Goal: Task Accomplishment & Management: Manage account settings

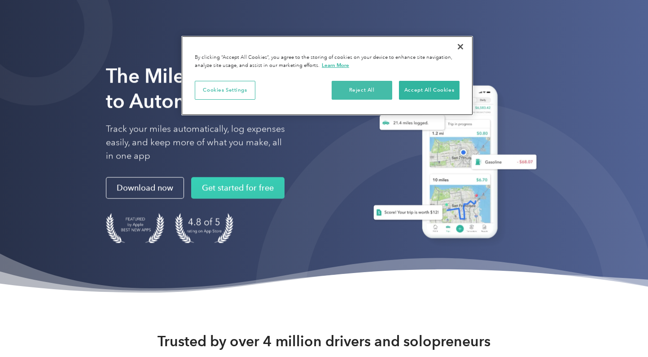
click at [355, 93] on button "Reject All" at bounding box center [362, 90] width 61 height 19
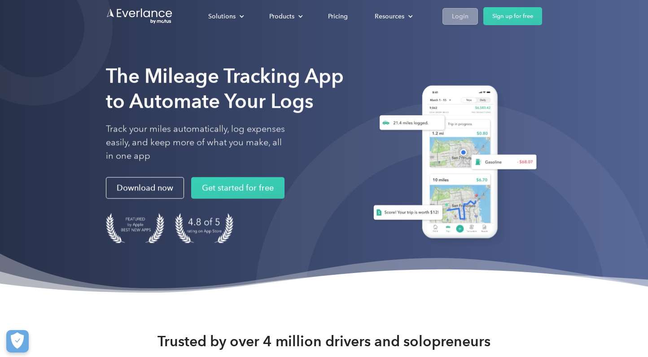
click at [466, 18] on div "Login" at bounding box center [460, 16] width 17 height 11
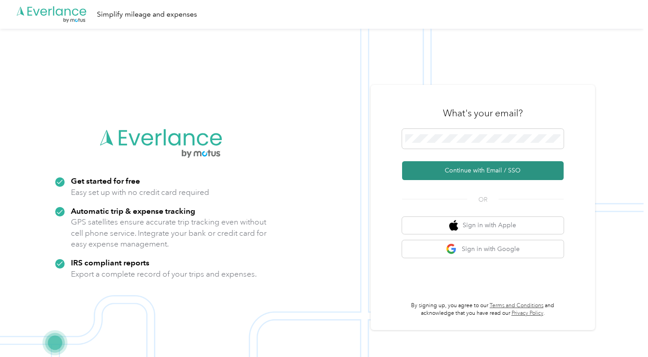
click at [490, 171] on button "Continue with Email / SSO" at bounding box center [483, 170] width 162 height 19
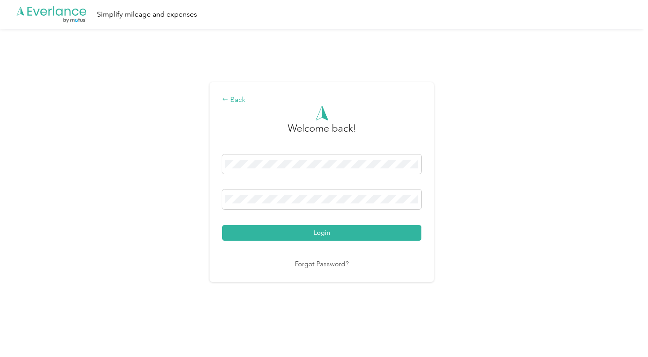
click at [241, 97] on div "Back" at bounding box center [321, 100] width 199 height 11
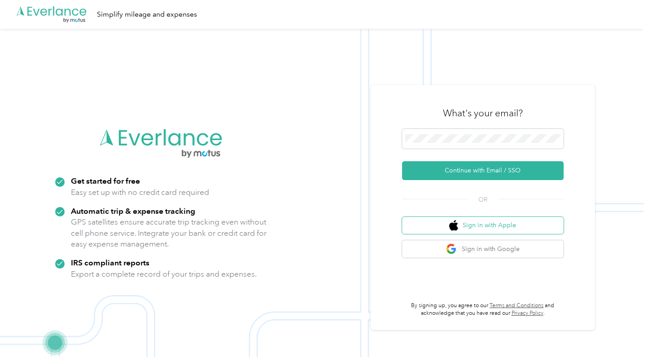
click at [468, 230] on button "Sign in with Apple" at bounding box center [483, 226] width 162 height 18
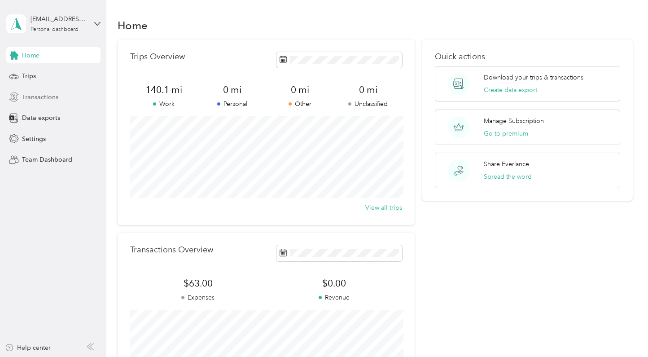
click at [38, 96] on span "Transactions" at bounding box center [40, 96] width 36 height 9
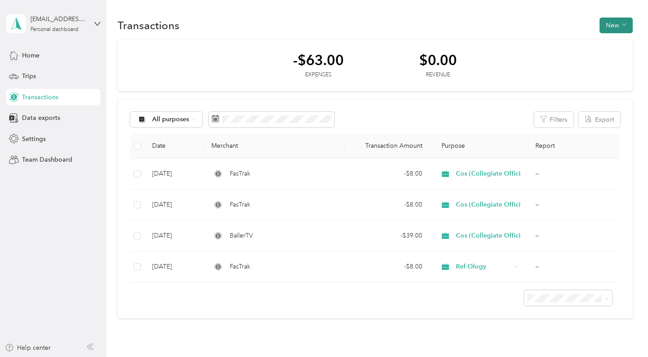
click at [618, 19] on button "New" at bounding box center [615, 26] width 33 height 16
click at [609, 44] on span "Expense" at bounding box center [616, 42] width 24 height 9
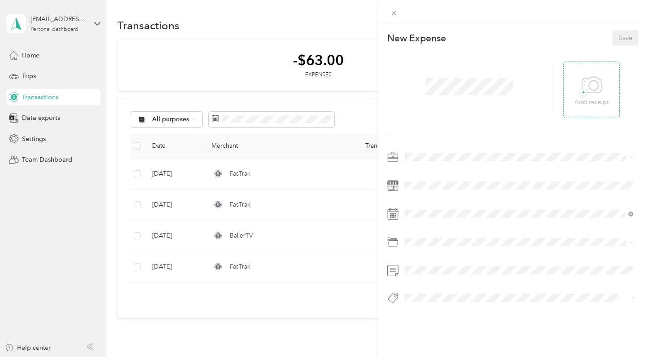
click at [571, 96] on div "+ Add receipt" at bounding box center [591, 89] width 57 height 57
click at [583, 95] on span "+" at bounding box center [583, 92] width 7 height 7
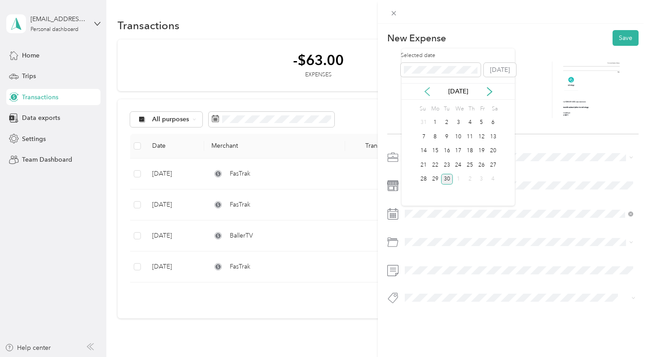
click at [427, 91] on icon at bounding box center [427, 91] width 9 height 9
click at [494, 134] on div "9" at bounding box center [493, 136] width 12 height 11
click at [424, 250] on span "Ref-Ology" at bounding box center [422, 252] width 29 height 8
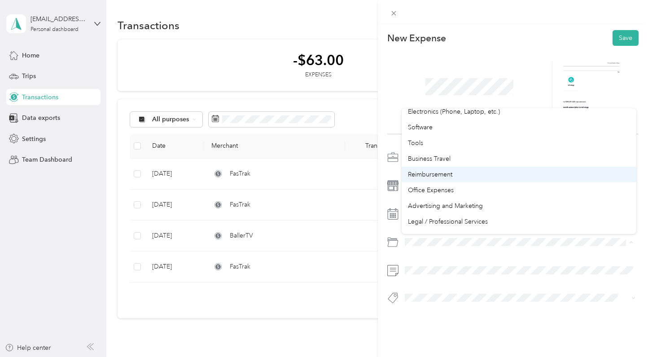
scroll to position [214, 0]
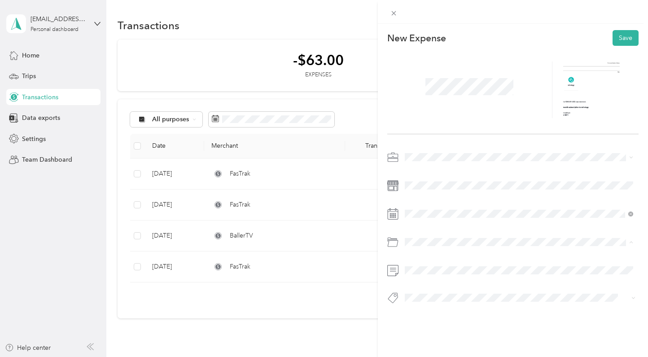
click at [475, 218] on span "Professional Dues and Fees" at bounding box center [447, 221] width 78 height 8
click at [627, 38] on button "Save" at bounding box center [626, 38] width 26 height 16
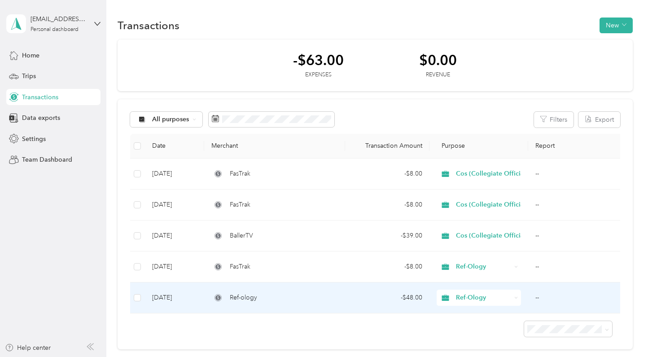
click at [538, 297] on td "--" at bounding box center [575, 297] width 94 height 31
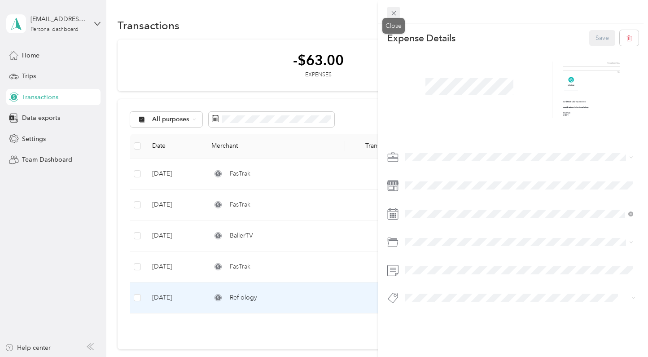
click at [396, 14] on icon at bounding box center [394, 13] width 8 height 8
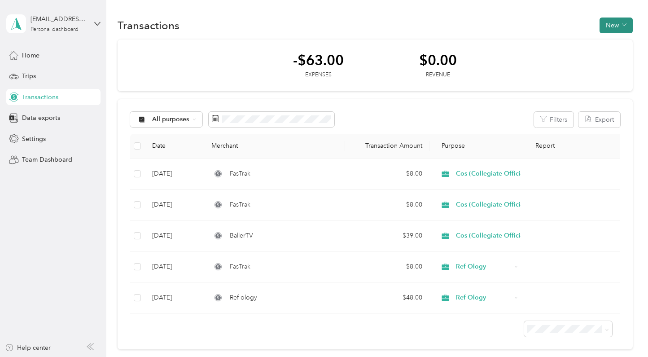
click at [612, 28] on button "New" at bounding box center [615, 26] width 33 height 16
click at [616, 29] on button "New" at bounding box center [615, 26] width 33 height 16
click at [606, 44] on span "Expense" at bounding box center [616, 42] width 24 height 9
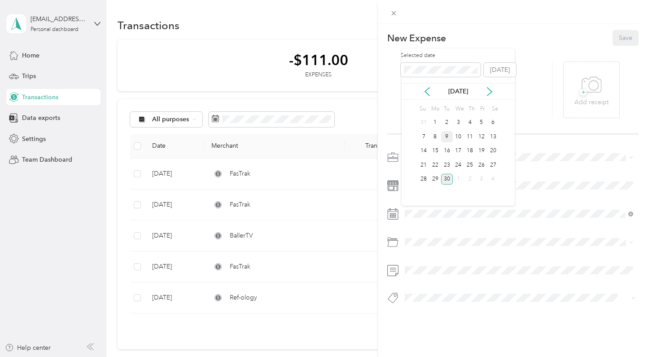
click at [448, 136] on div "9" at bounding box center [447, 136] width 12 height 11
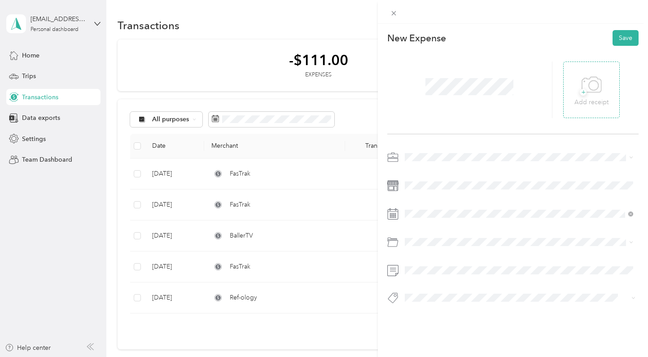
click at [585, 98] on p "Add receipt" at bounding box center [591, 102] width 34 height 10
click at [425, 152] on span at bounding box center [520, 157] width 237 height 14
click at [423, 248] on span "Ref-Ology" at bounding box center [422, 252] width 29 height 8
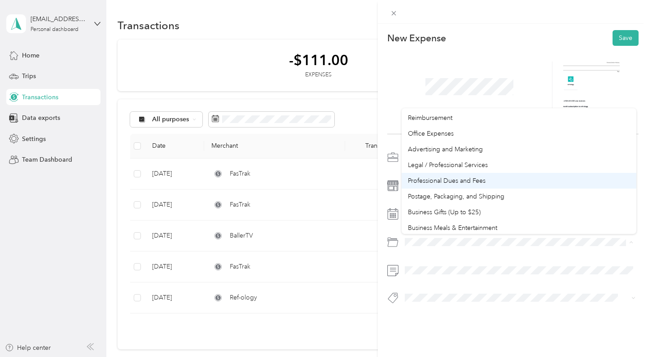
scroll to position [255, 0]
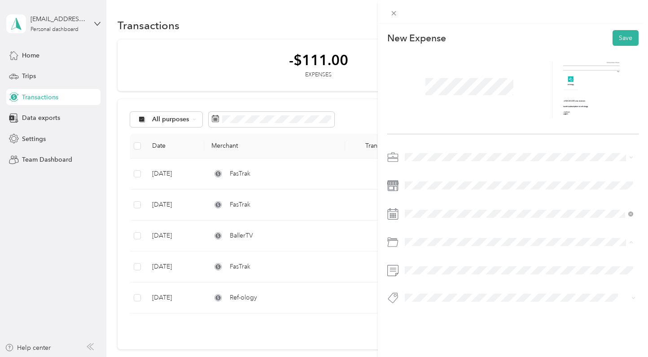
click at [444, 179] on span "Professional Dues and Fees" at bounding box center [447, 180] width 78 height 8
click at [621, 35] on button "Save" at bounding box center [626, 38] width 26 height 16
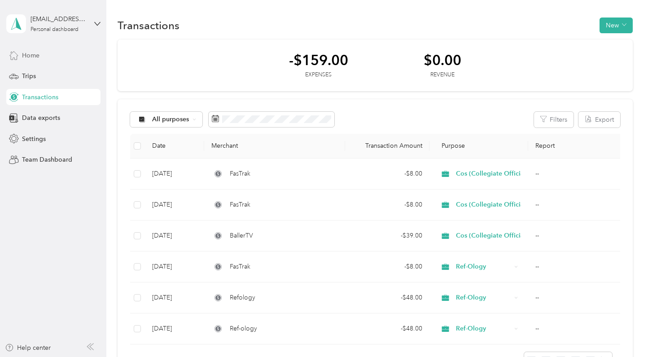
click at [22, 57] on span "Home" at bounding box center [31, 55] width 18 height 9
